Goal: Information Seeking & Learning: Learn about a topic

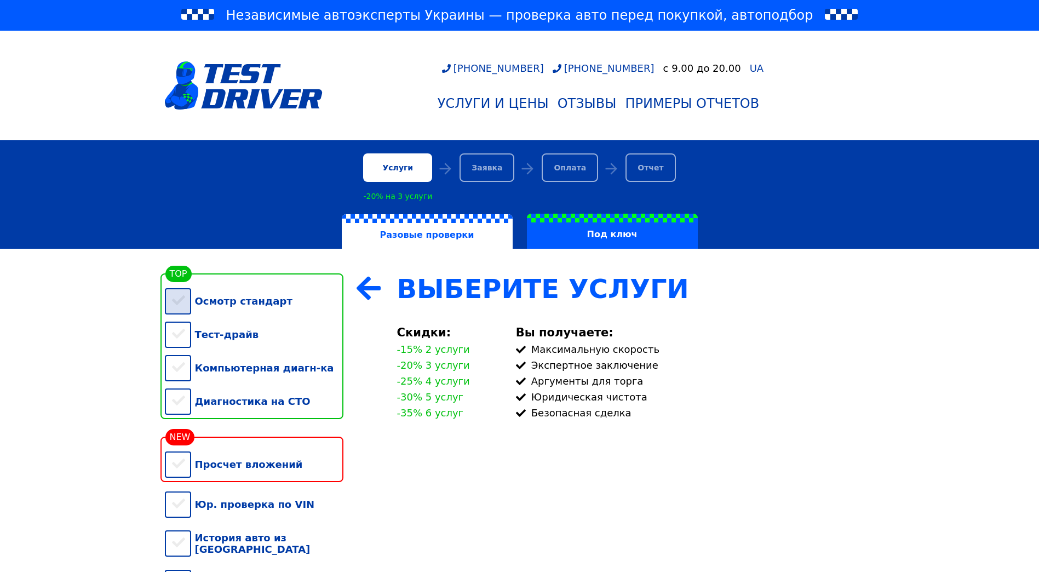
click at [234, 305] on div "Осмотр стандарт" at bounding box center [254, 300] width 179 height 33
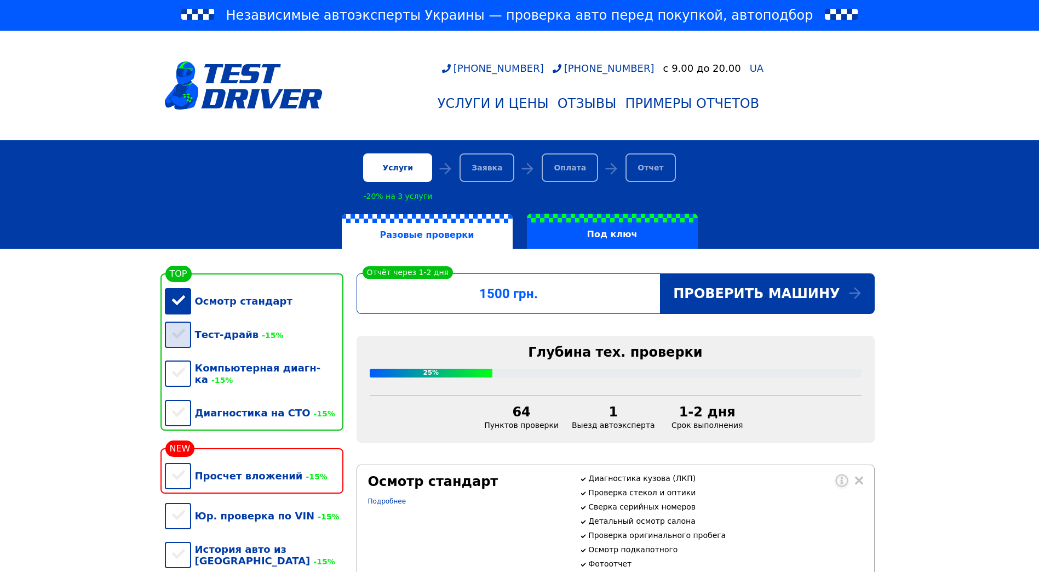
click at [207, 343] on div "Тест-драйв -15%" at bounding box center [254, 334] width 179 height 33
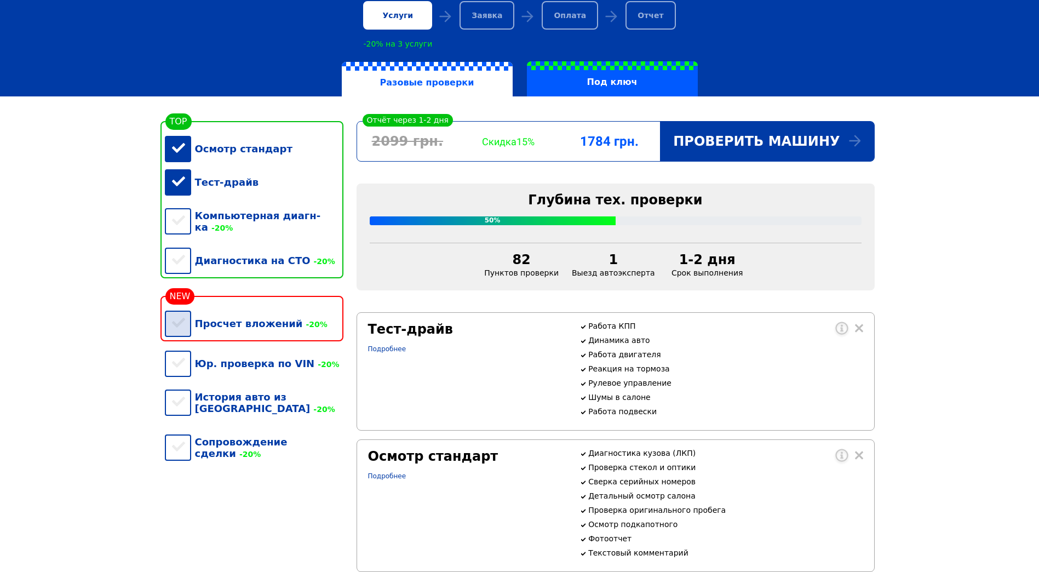
scroll to position [274, 0]
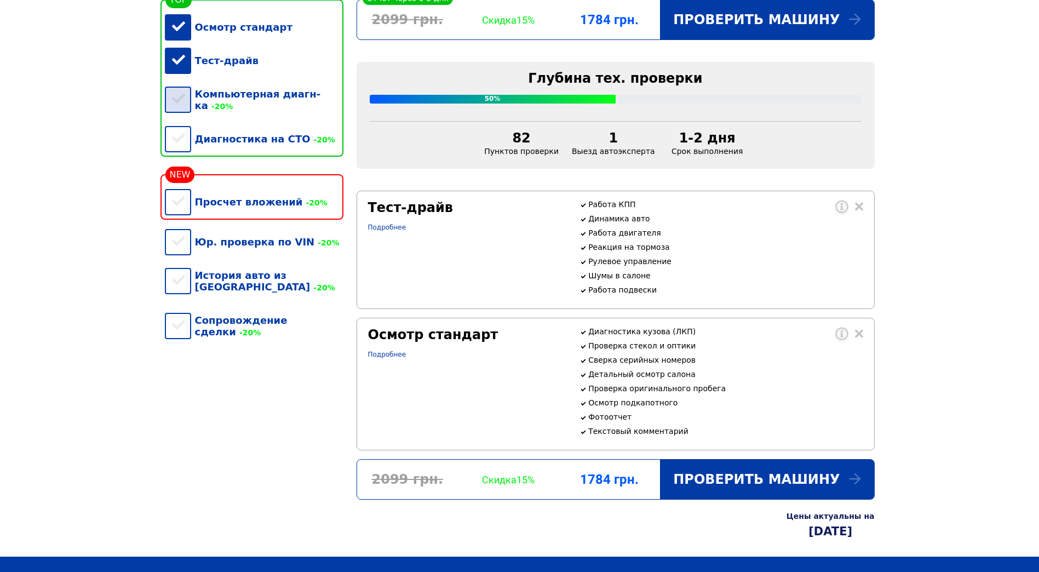
click at [214, 103] on div "Компьютерная диагн-ка -20%" at bounding box center [254, 99] width 179 height 45
click at [208, 132] on div "Диагностика на СТО -20%" at bounding box center [254, 138] width 179 height 33
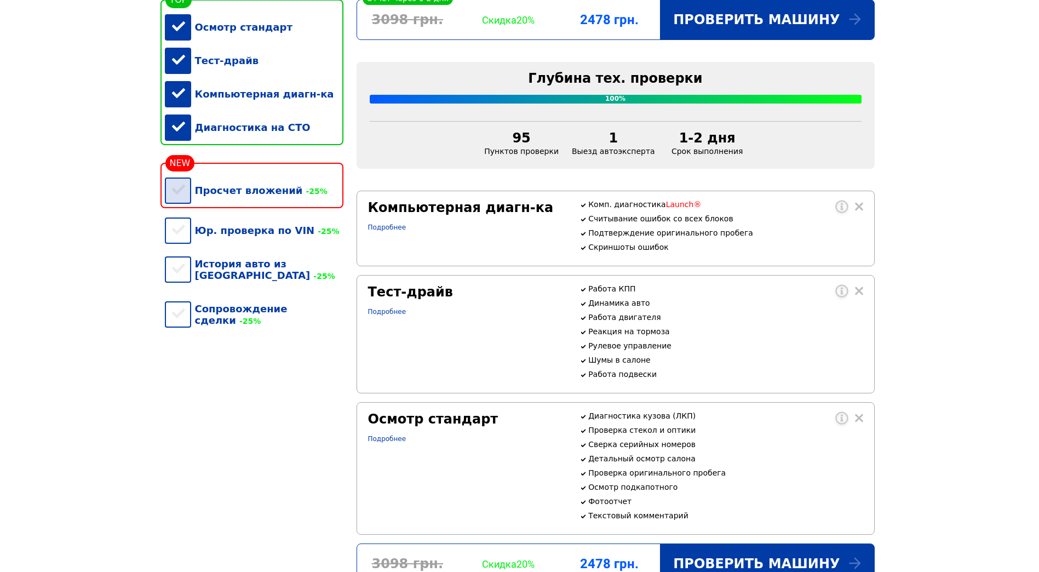
click at [211, 204] on div "Просчет вложений -25%" at bounding box center [254, 190] width 179 height 33
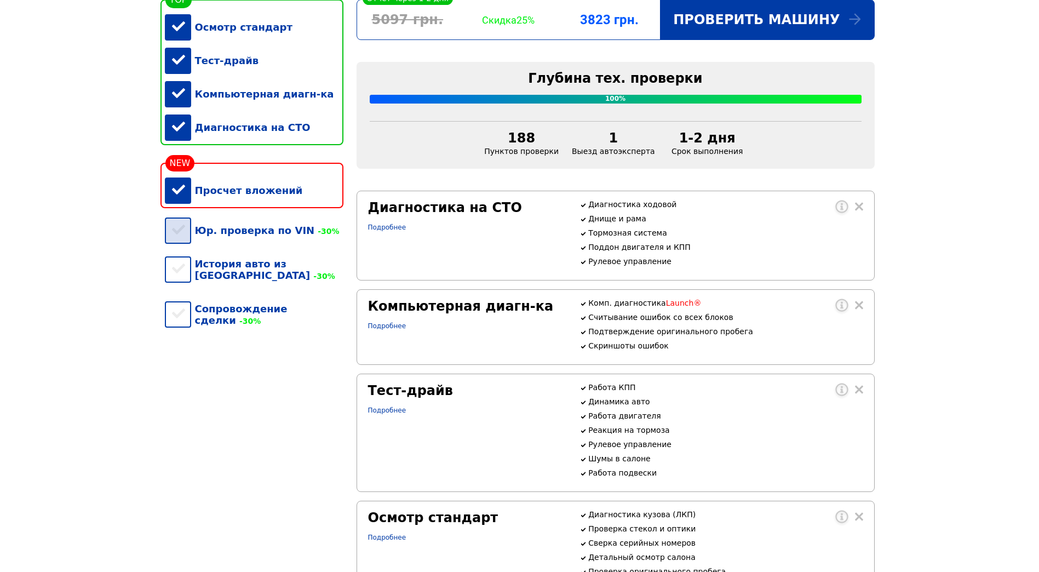
click at [211, 234] on div "Юр. проверка по VIN -30%" at bounding box center [254, 230] width 179 height 33
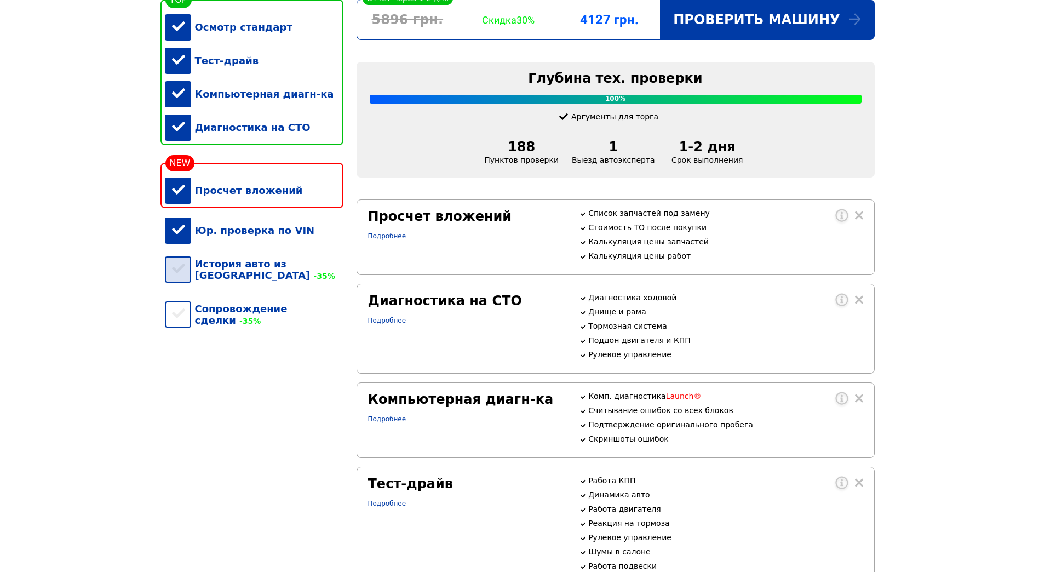
click at [206, 279] on div "История авто из [GEOGRAPHIC_DATA] -35%" at bounding box center [254, 269] width 179 height 45
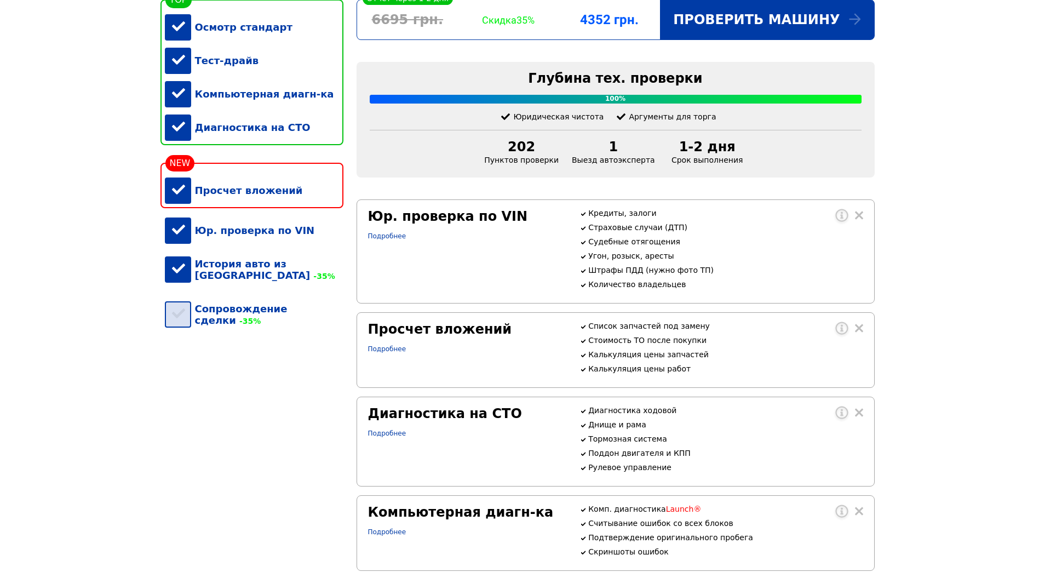
click at [207, 310] on div "Сопровождение сделки -35%" at bounding box center [254, 314] width 179 height 45
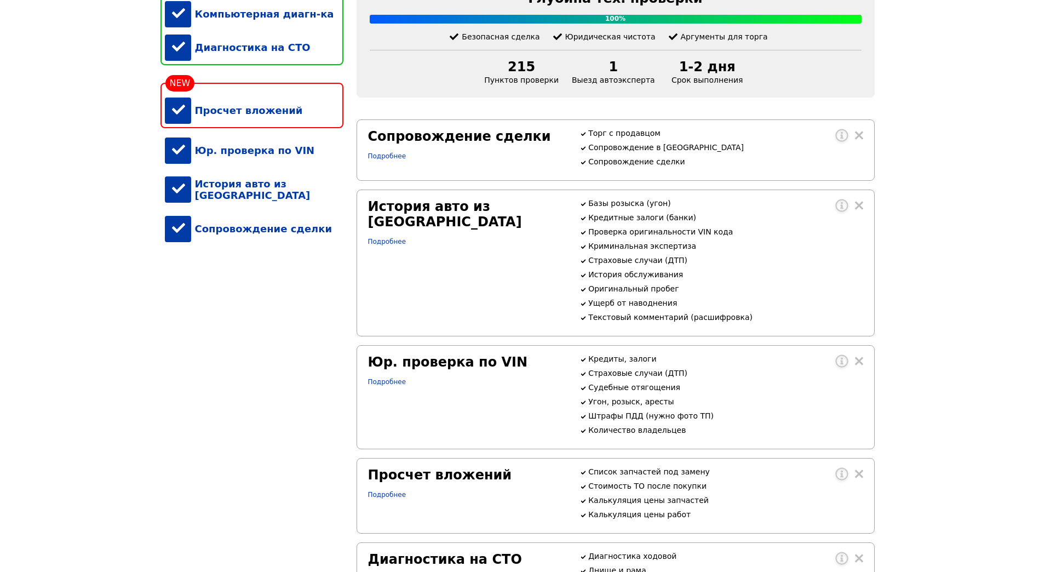
scroll to position [164, 0]
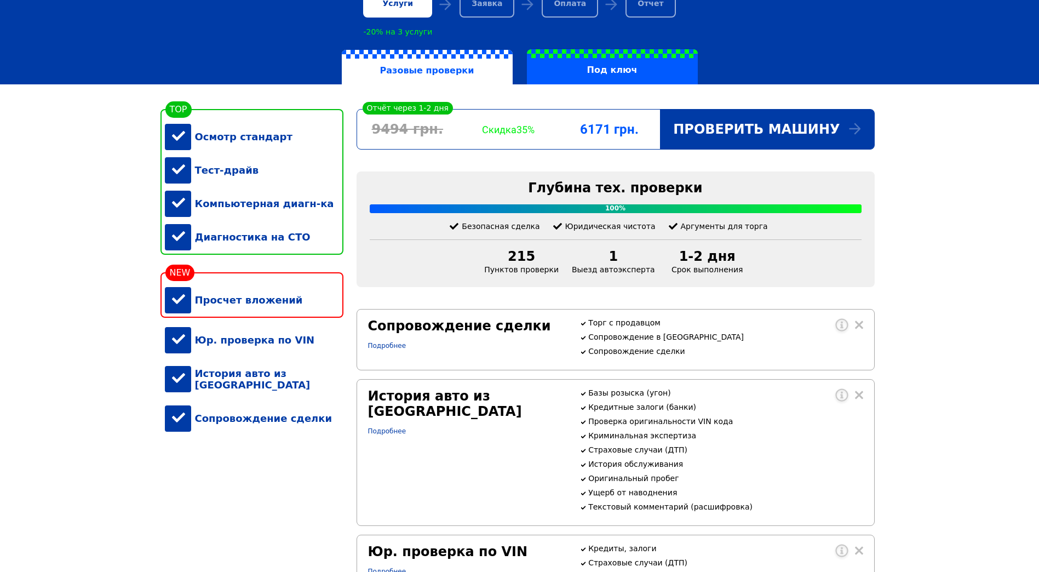
click at [188, 420] on div "Сопровождение сделки" at bounding box center [254, 418] width 179 height 33
click at [183, 389] on div "История авто из [GEOGRAPHIC_DATA]" at bounding box center [254, 379] width 179 height 45
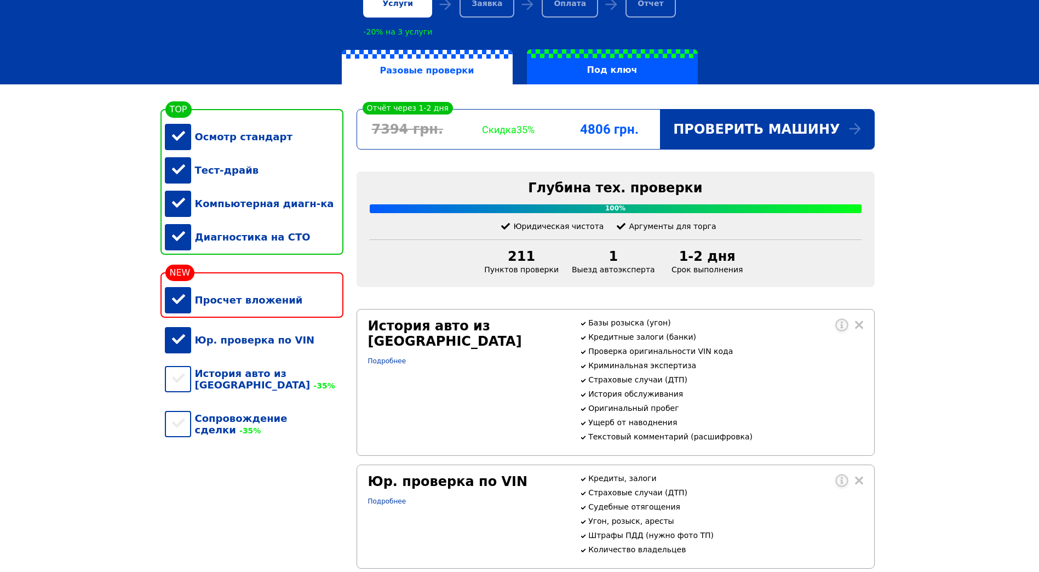
drag, startPoint x: 183, startPoint y: 355, endPoint x: 186, endPoint y: 339, distance: 16.7
click at [183, 354] on div "Юр. проверка по VIN" at bounding box center [254, 339] width 179 height 33
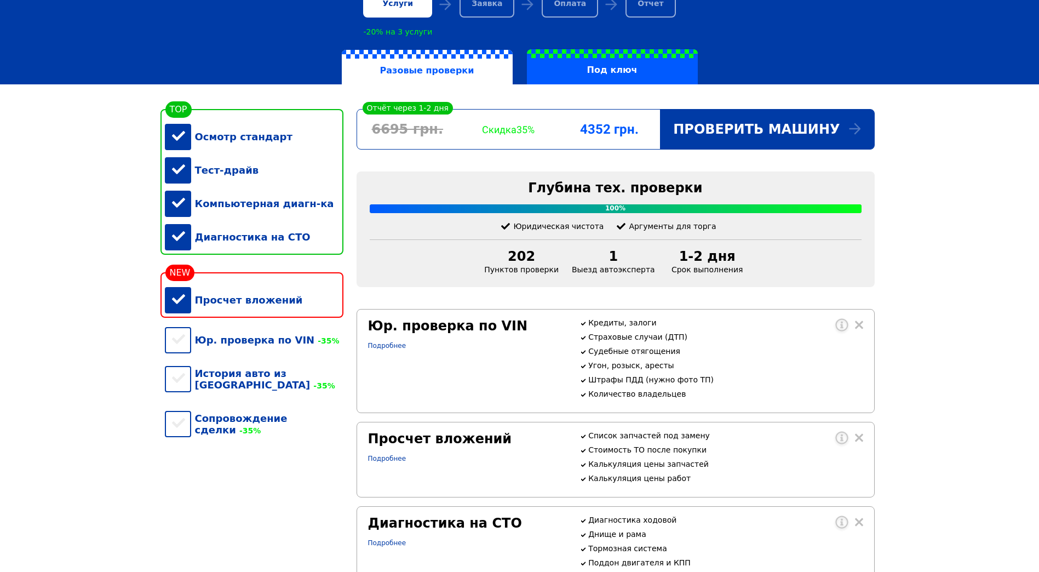
click at [195, 308] on div "Просчет вложений" at bounding box center [254, 299] width 179 height 33
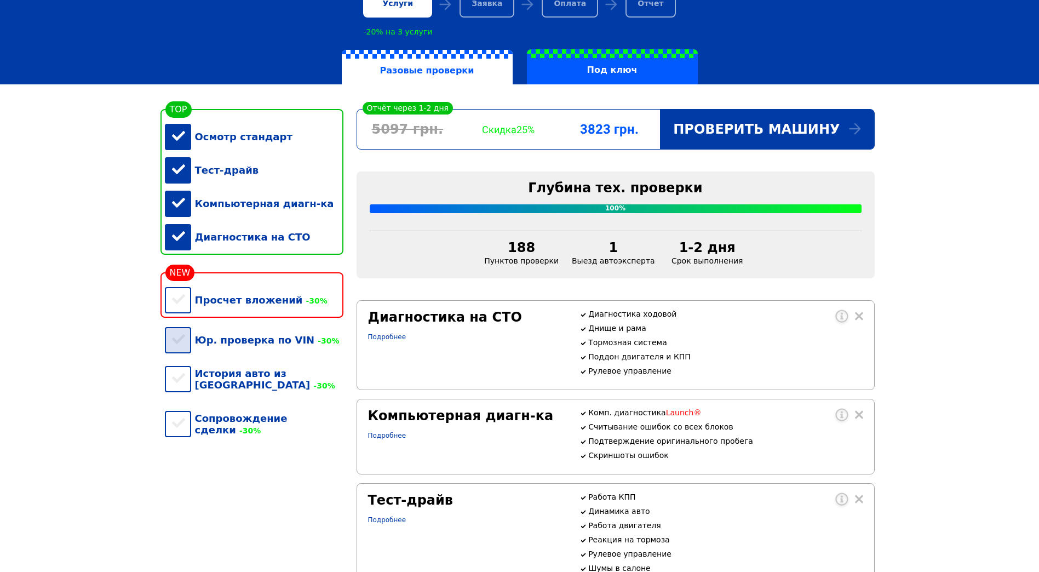
click at [185, 356] on div "Юр. проверка по VIN -30%" at bounding box center [254, 339] width 179 height 33
click at [185, 387] on div "История авто из [GEOGRAPHIC_DATA] -30%" at bounding box center [254, 379] width 179 height 45
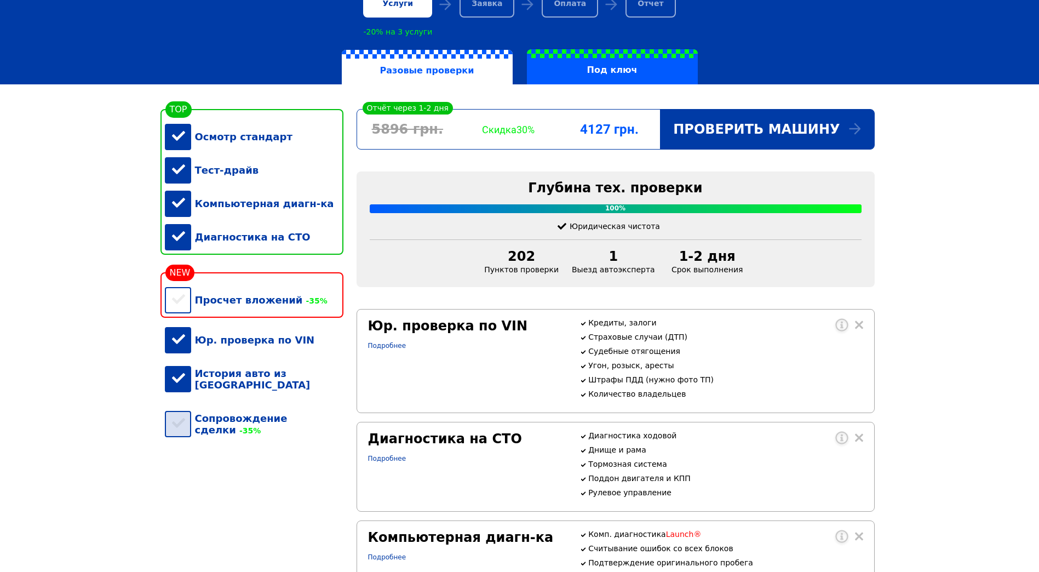
click at [184, 408] on div "Сопровождение сделки -35%" at bounding box center [254, 424] width 179 height 45
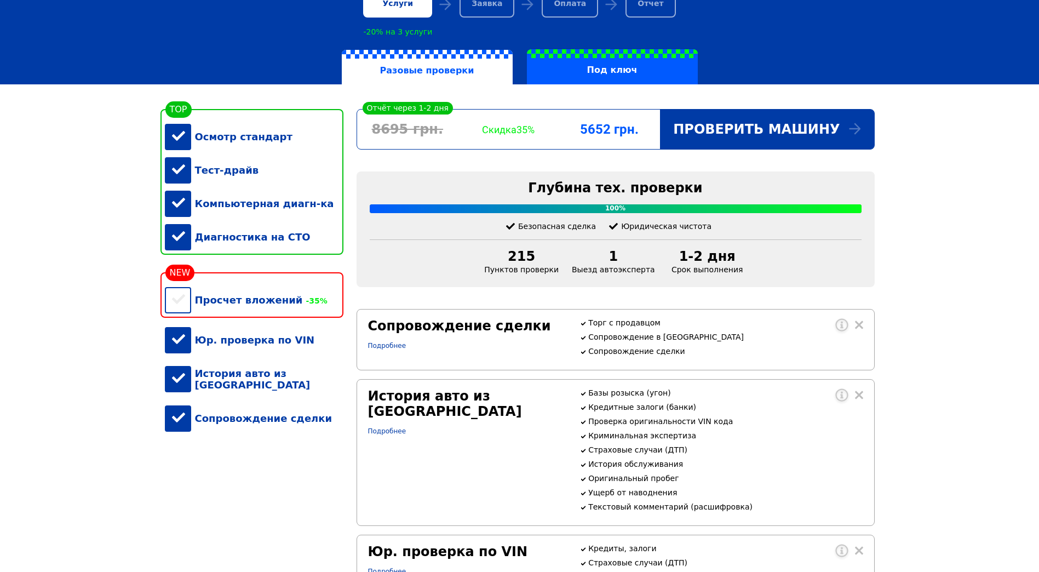
click at [182, 356] on div "Юр. проверка по VIN" at bounding box center [254, 339] width 179 height 33
click at [188, 382] on div "История авто из [GEOGRAPHIC_DATA]" at bounding box center [254, 379] width 179 height 45
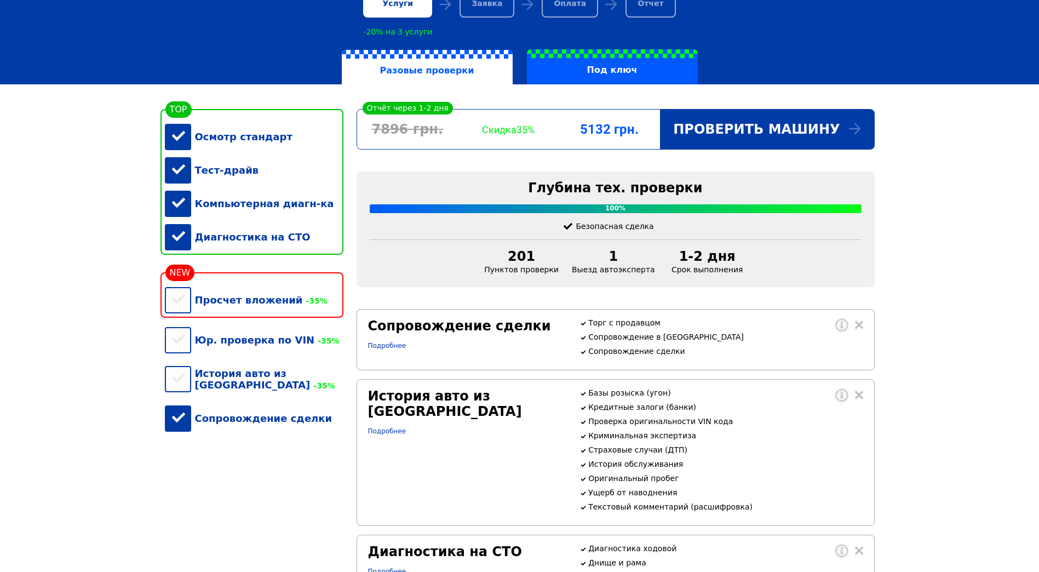
click at [182, 420] on div "Сопровождение сделки" at bounding box center [254, 418] width 179 height 33
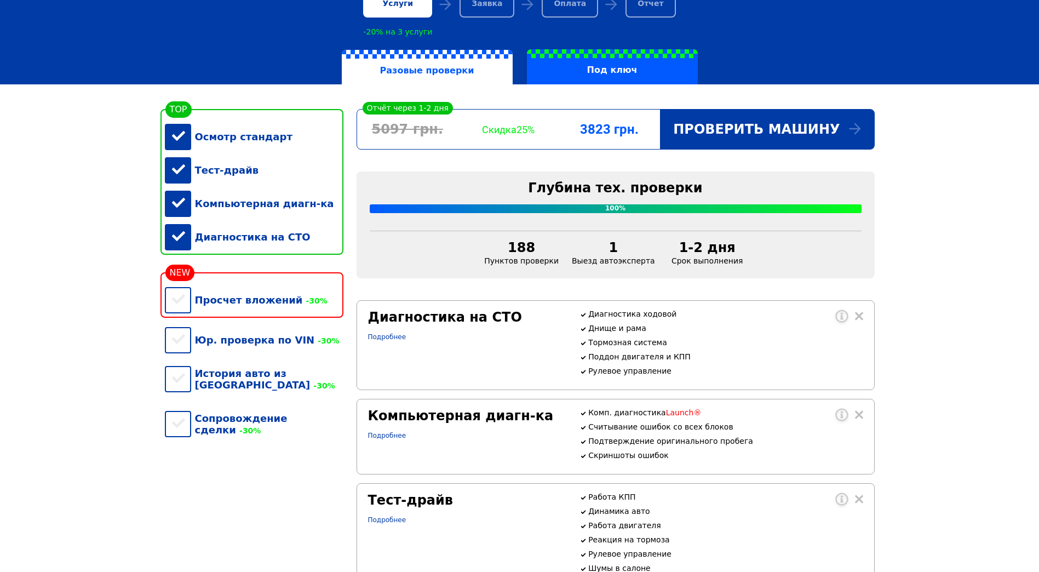
click at [186, 238] on div "Диагностика на СТО" at bounding box center [254, 236] width 179 height 33
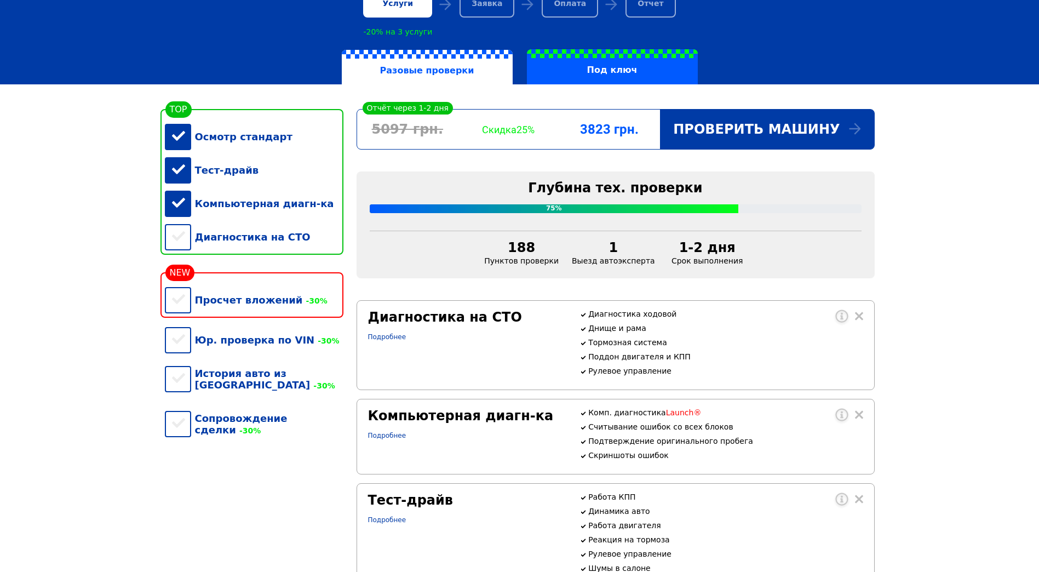
click at [187, 200] on div "Компьютерная диагн-ка" at bounding box center [254, 203] width 179 height 33
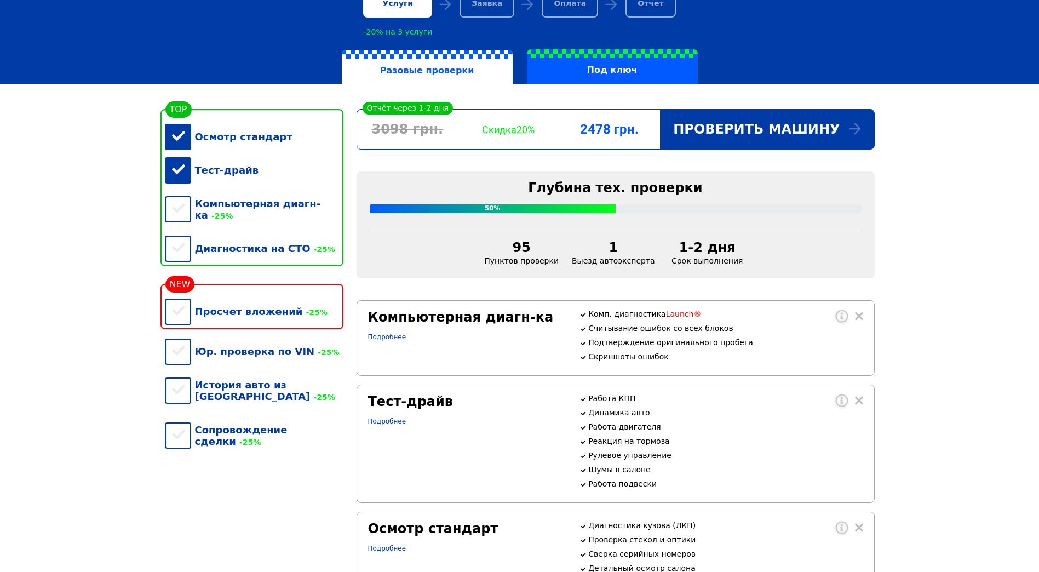
click at [188, 177] on div "Тест-драйв" at bounding box center [254, 169] width 179 height 33
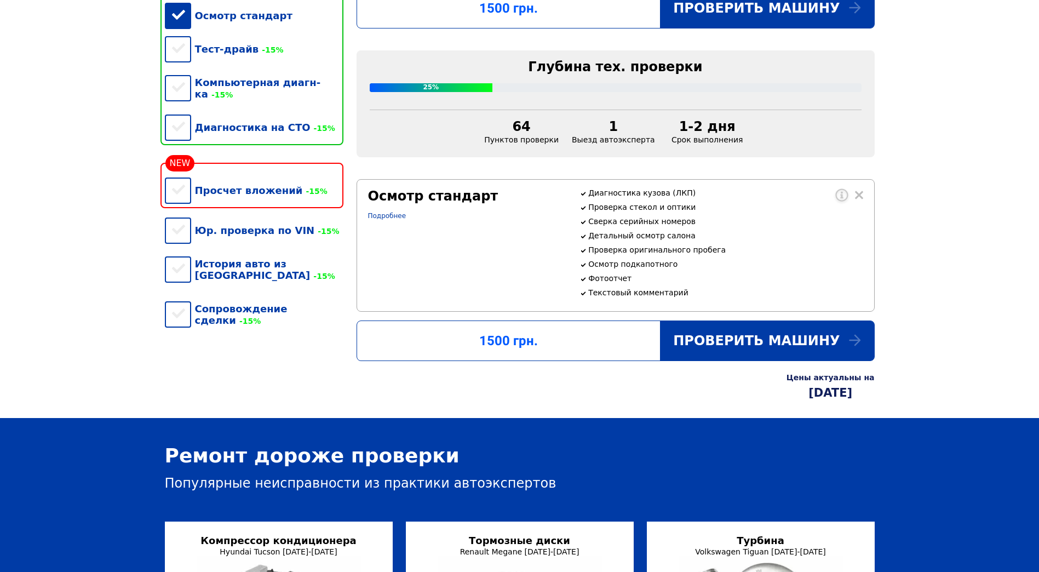
scroll to position [0, 0]
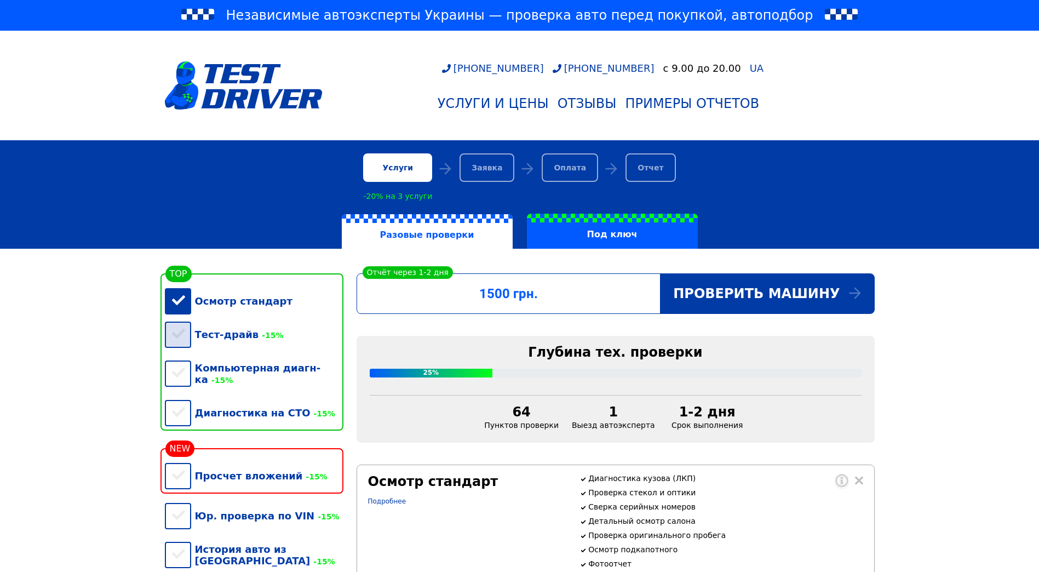
click at [180, 338] on div "Тест-драйв -15%" at bounding box center [254, 334] width 179 height 33
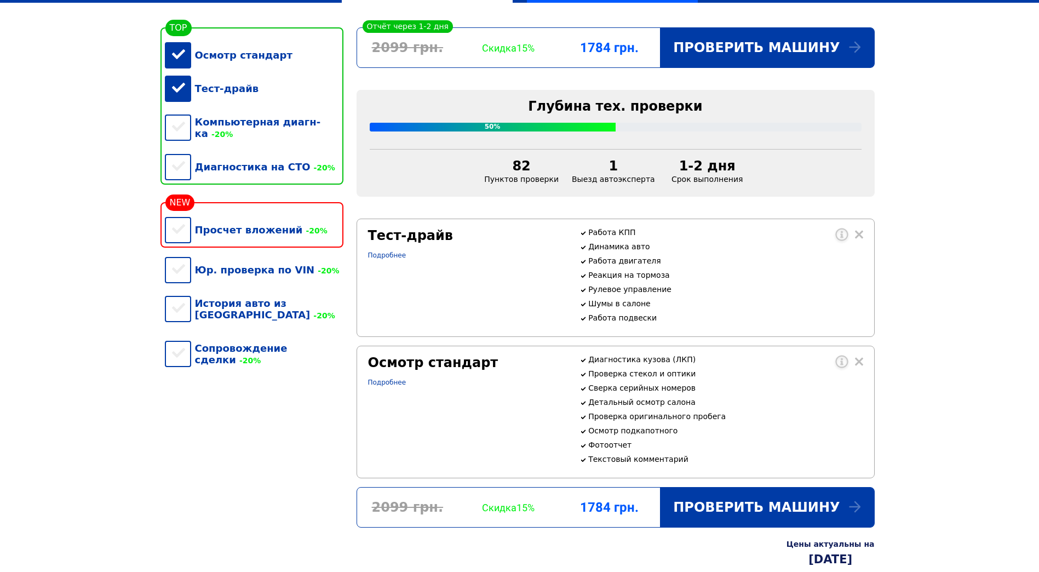
scroll to position [84, 0]
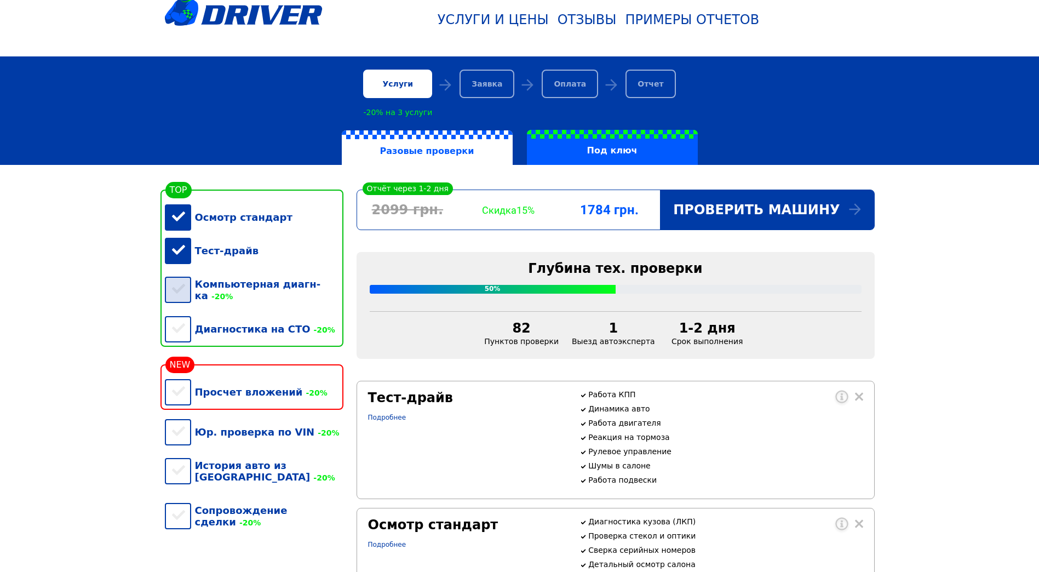
click at [181, 291] on div "Компьютерная диагн-ка -20%" at bounding box center [254, 289] width 179 height 45
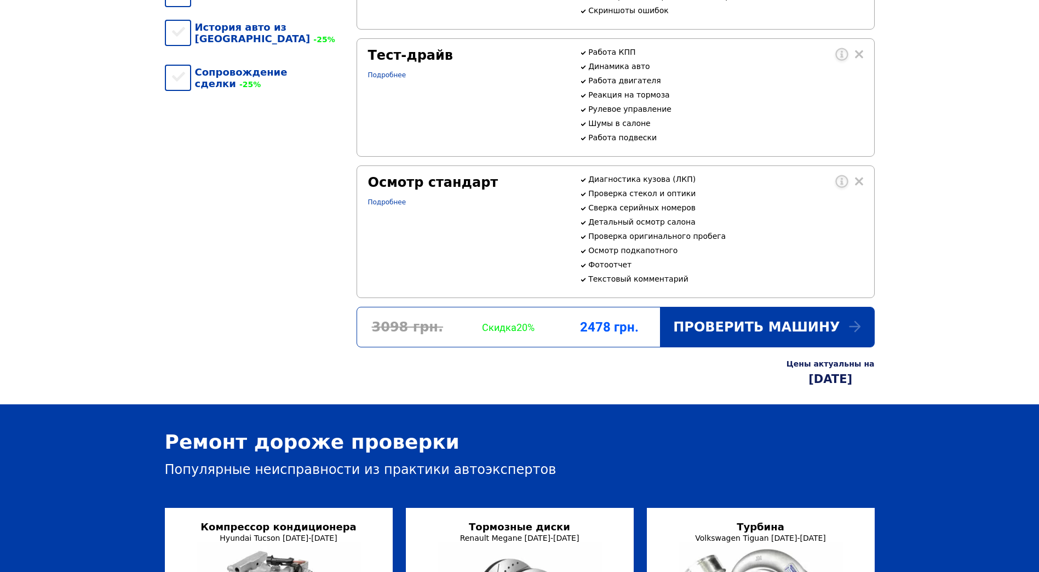
scroll to position [394, 0]
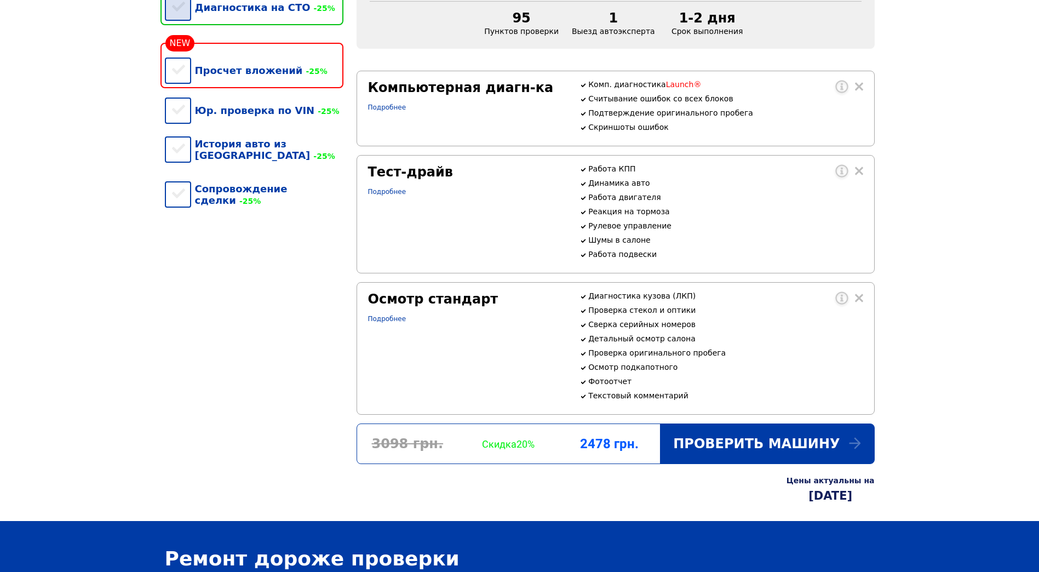
click at [179, 21] on div "Диагностика на СТО -25%" at bounding box center [254, 7] width 179 height 33
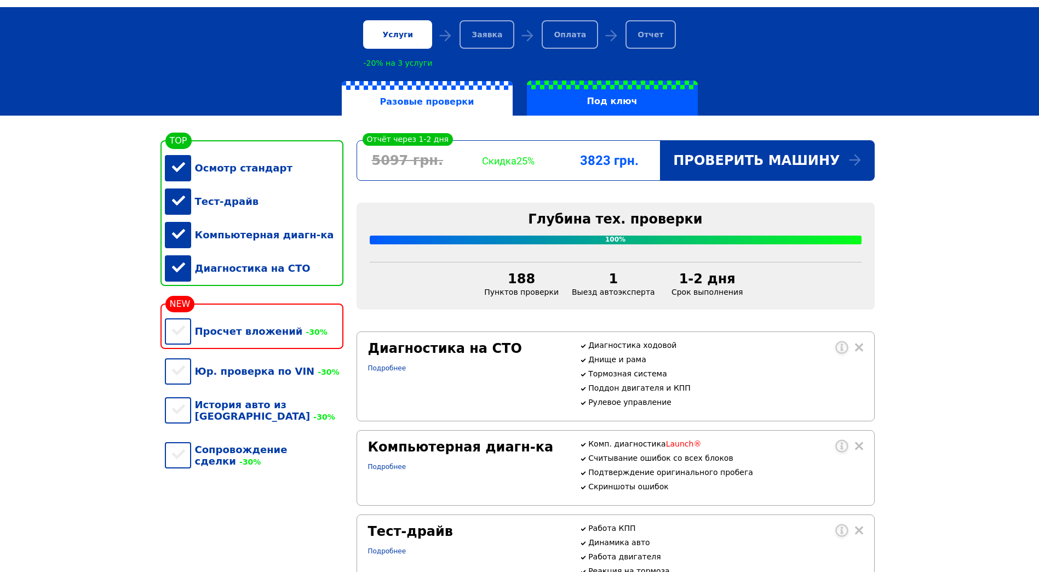
scroll to position [227, 0]
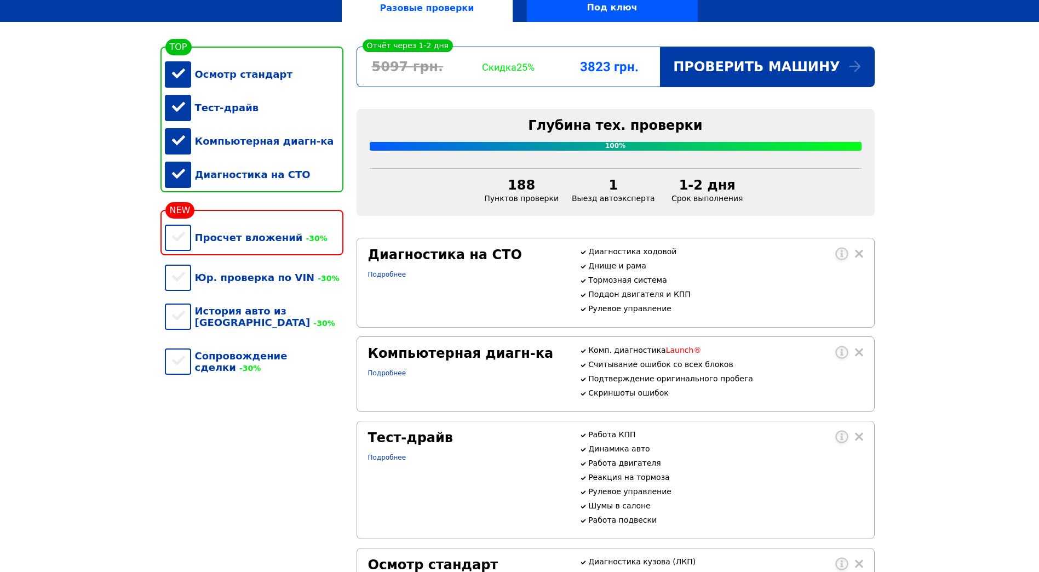
drag, startPoint x: 90, startPoint y: 210, endPoint x: 82, endPoint y: 164, distance: 46.8
click at [177, 85] on div "Осмотр стандарт" at bounding box center [254, 74] width 179 height 33
click at [173, 107] on div "Тест-драйв" at bounding box center [254, 107] width 179 height 33
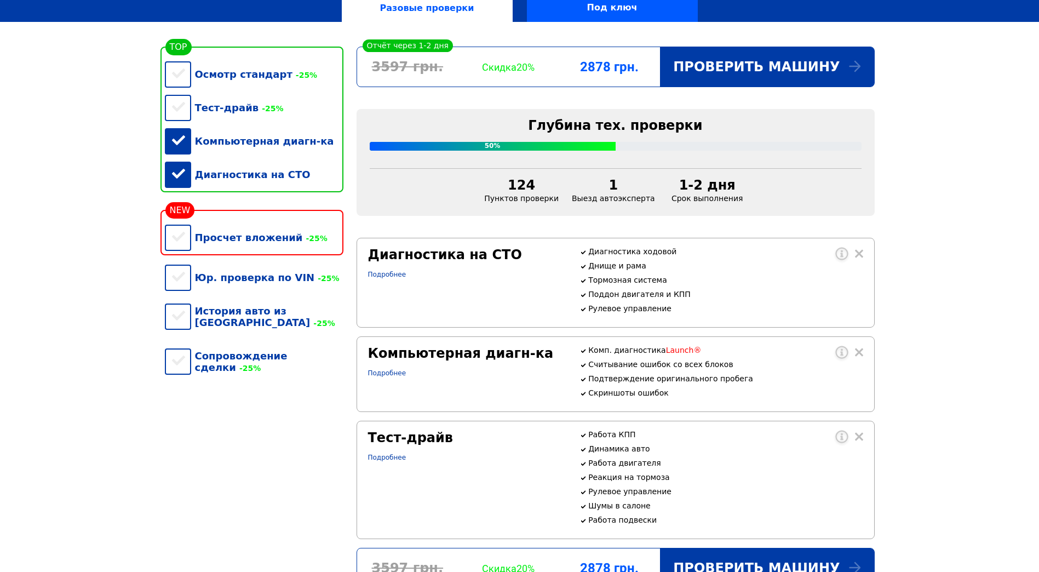
click at [170, 141] on div "Компьютерная диагн-ка" at bounding box center [254, 140] width 179 height 33
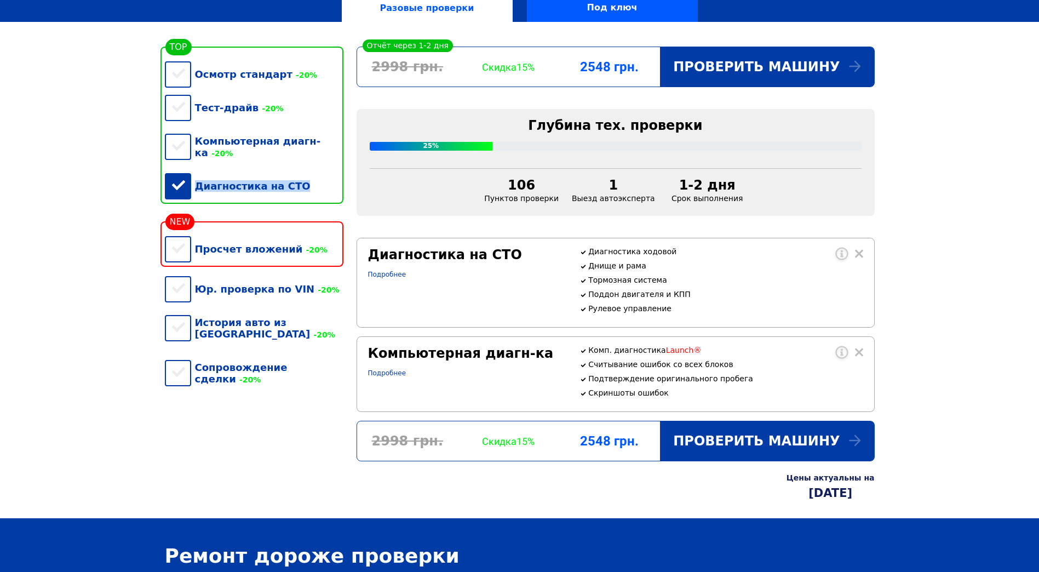
click at [170, 171] on div "Диагностика на СТО" at bounding box center [254, 185] width 179 height 33
